Goal: Find specific page/section

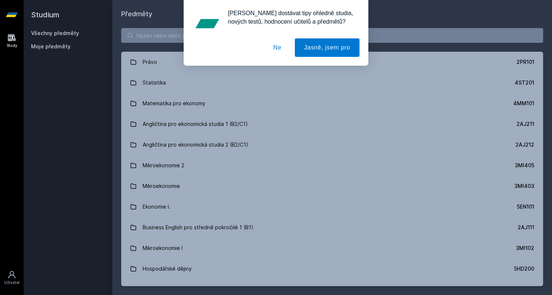
click at [278, 50] on button "Ne" at bounding box center [277, 47] width 27 height 18
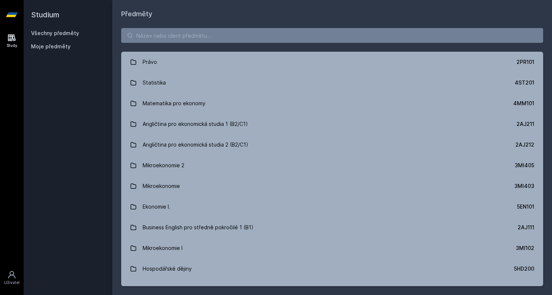
click at [278, 46] on div "Právo 2PR101 Statistika 4ST201 Matematika pro ekonomy 4MM101 Angličtina pro eko…" at bounding box center [332, 157] width 440 height 276
click at [268, 35] on input "search" at bounding box center [332, 35] width 422 height 15
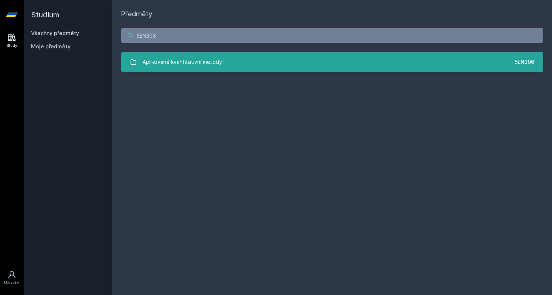
type input "5EN306"
click at [274, 60] on link "Aplikované kvantitativní metody I 5EN306" at bounding box center [332, 62] width 422 height 21
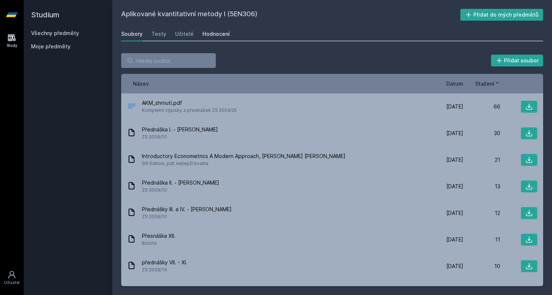
click at [217, 29] on link "Hodnocení" at bounding box center [216, 34] width 27 height 15
